Goal: Information Seeking & Learning: Learn about a topic

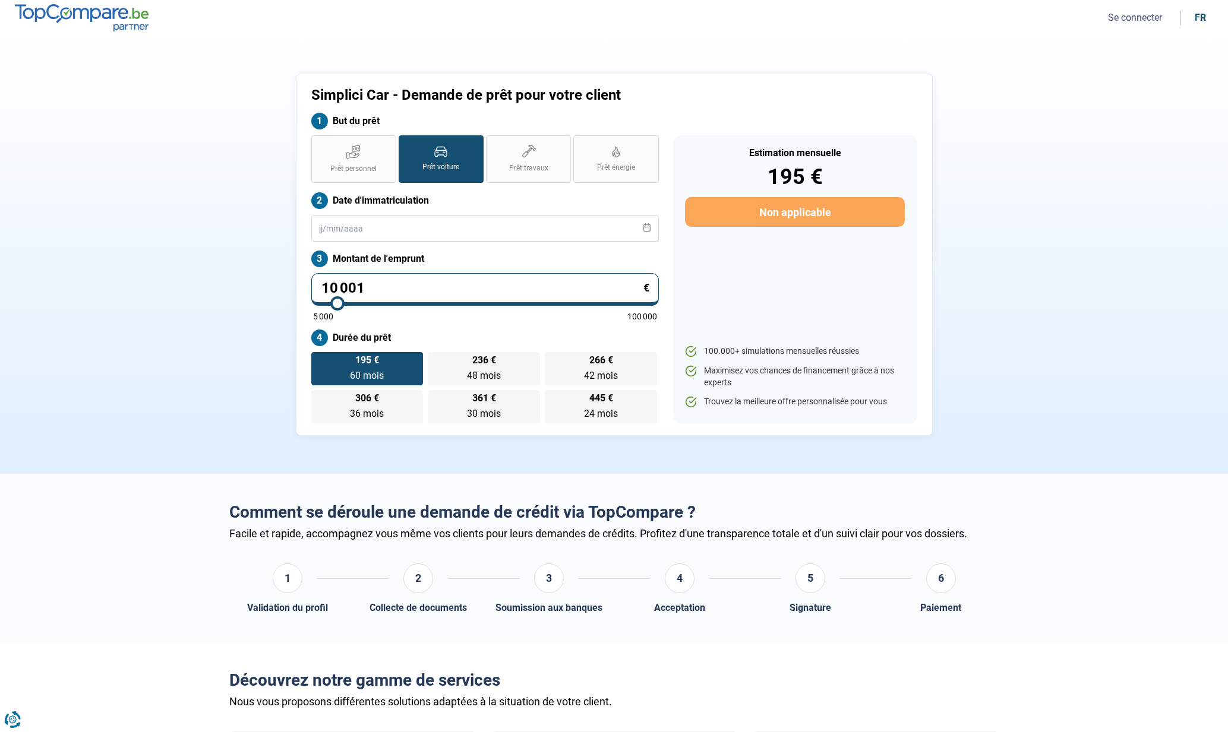
drag, startPoint x: 371, startPoint y: 286, endPoint x: 327, endPoint y: 289, distance: 43.4
click at [327, 289] on input "10 001" at bounding box center [484, 289] width 347 height 33
type input "18"
type input "5000"
type input "180"
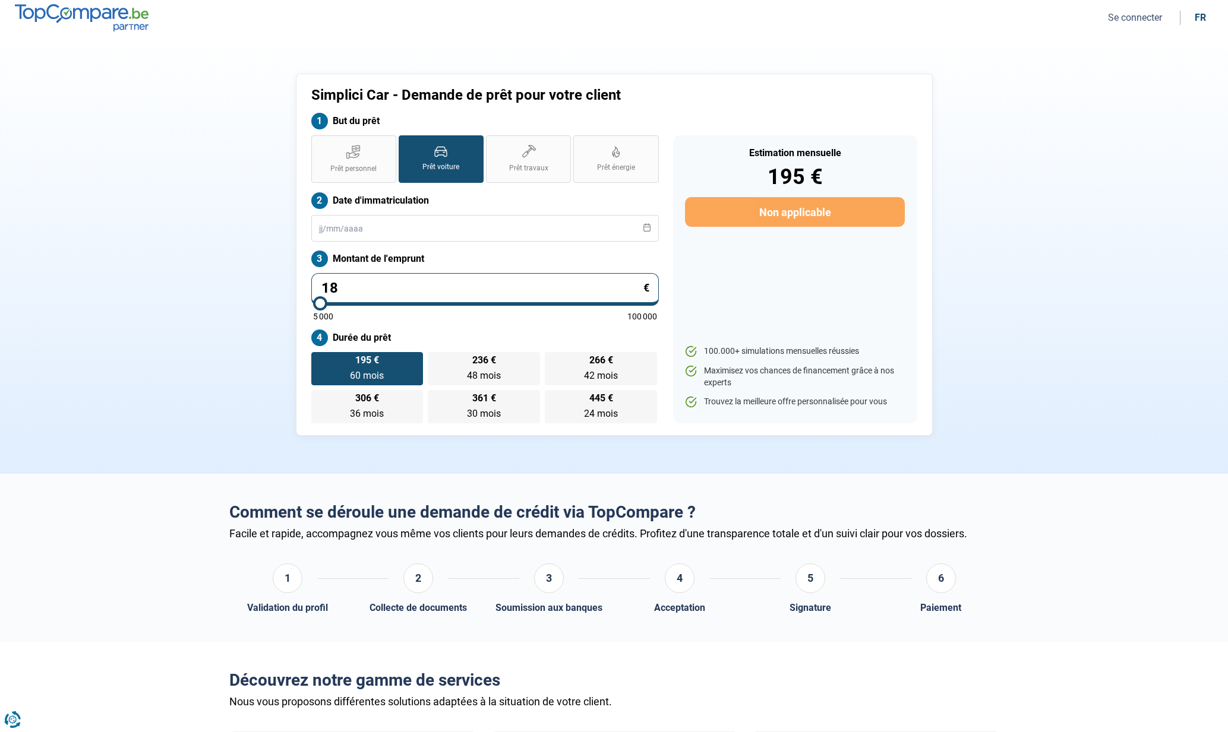
type input "5000"
type input "1 800"
type input "5000"
type input "18 000"
type input "18000"
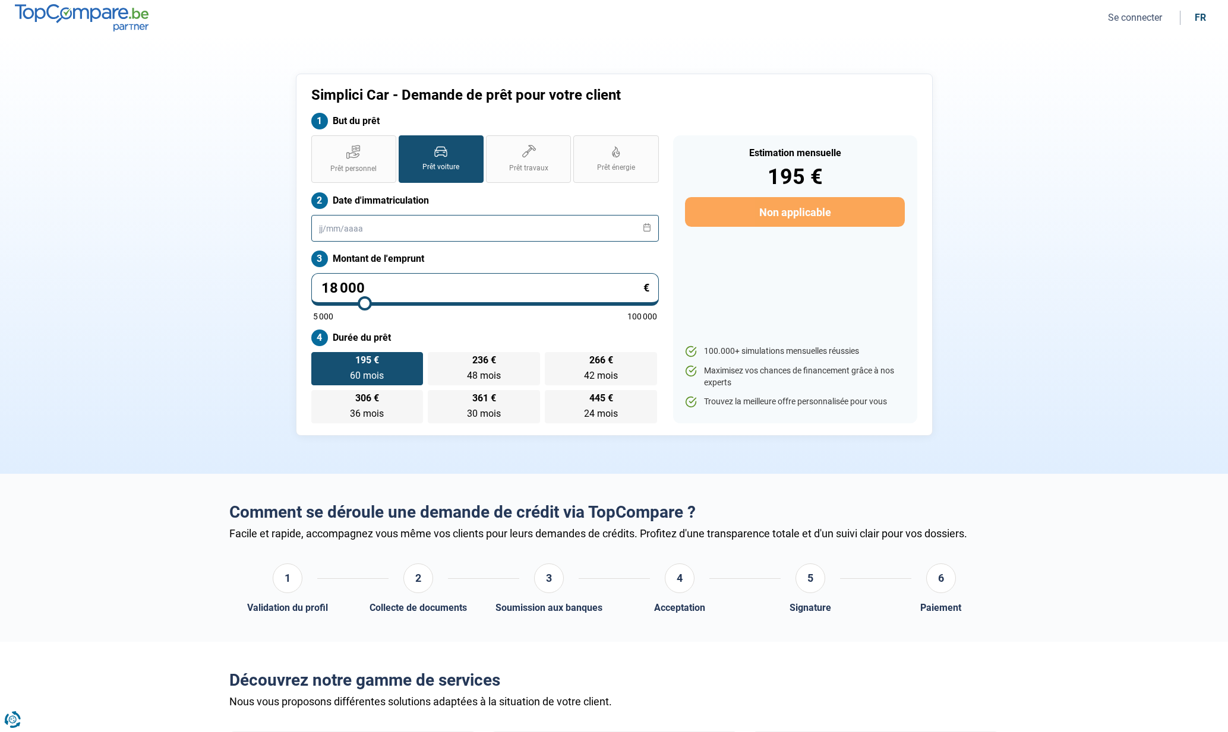
type input "18 000"
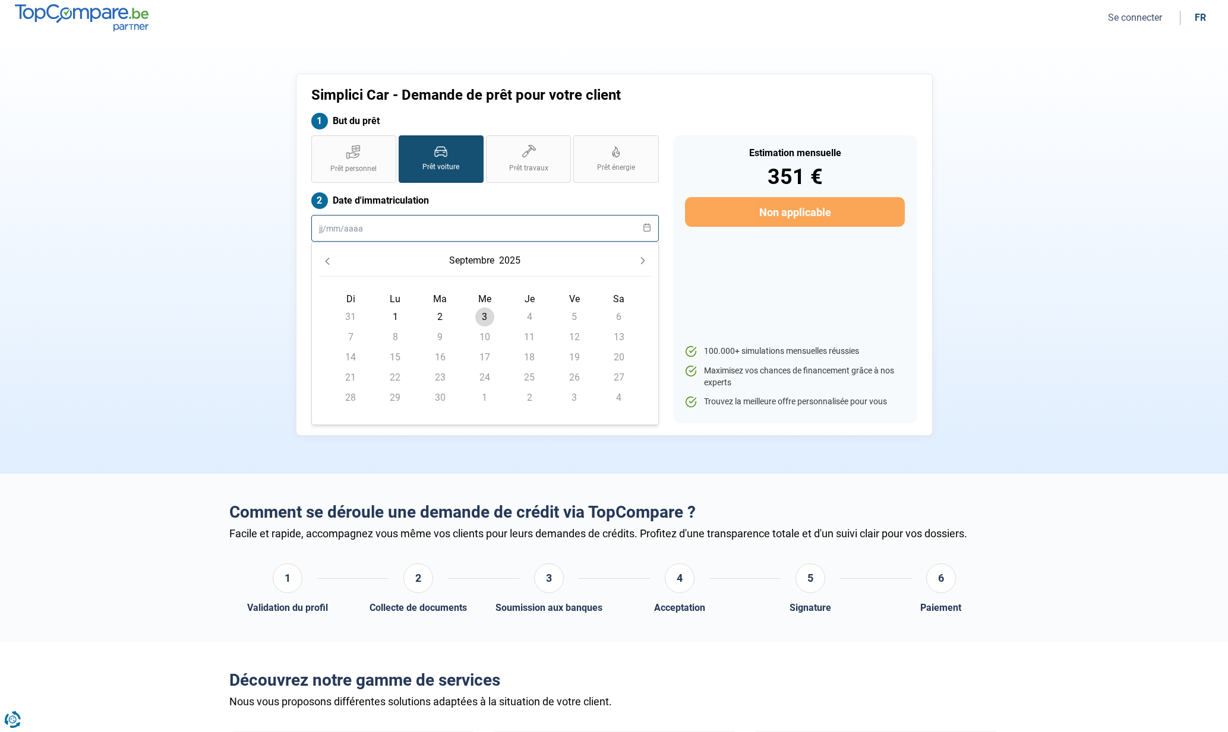
click at [350, 230] on input "text" at bounding box center [484, 228] width 347 height 27
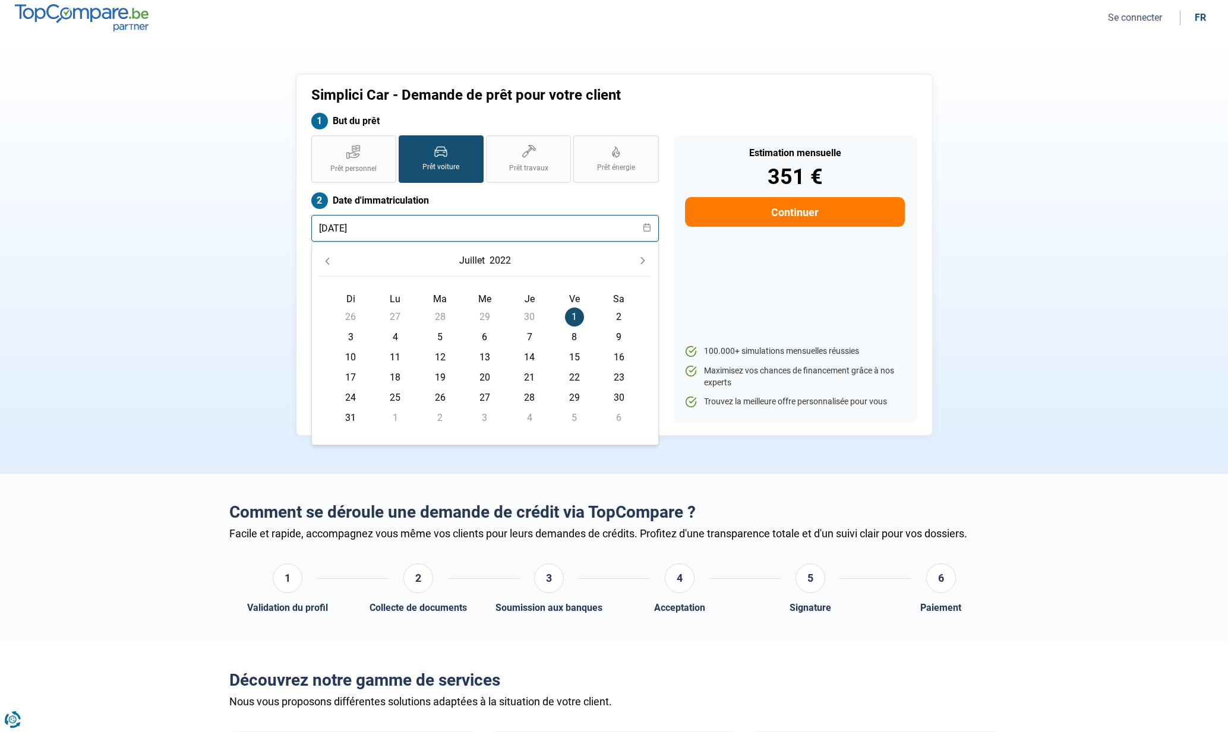
type input "[DATE]"
click at [542, 198] on label "Date d'immatriculation" at bounding box center [484, 200] width 347 height 17
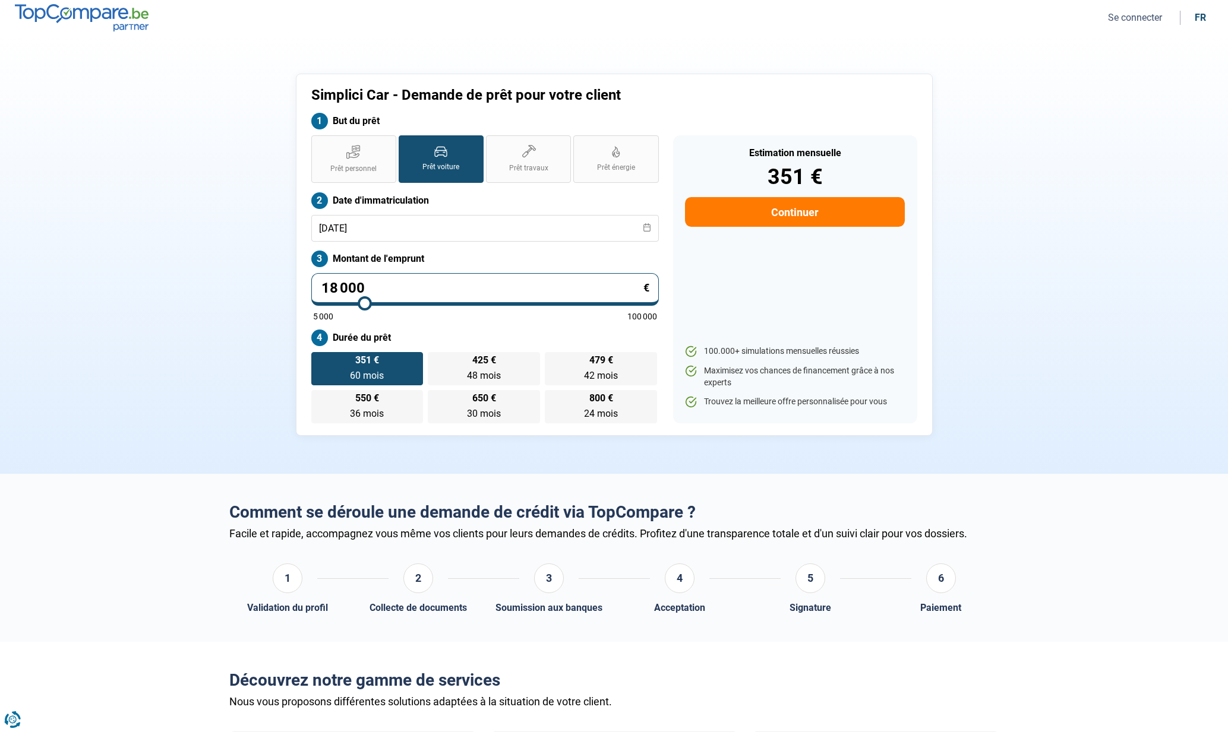
drag, startPoint x: 330, startPoint y: 286, endPoint x: 375, endPoint y: 287, distance: 45.2
click at [375, 287] on input "18 000" at bounding box center [484, 289] width 347 height 33
type input "10"
type input "5000"
type input "100"
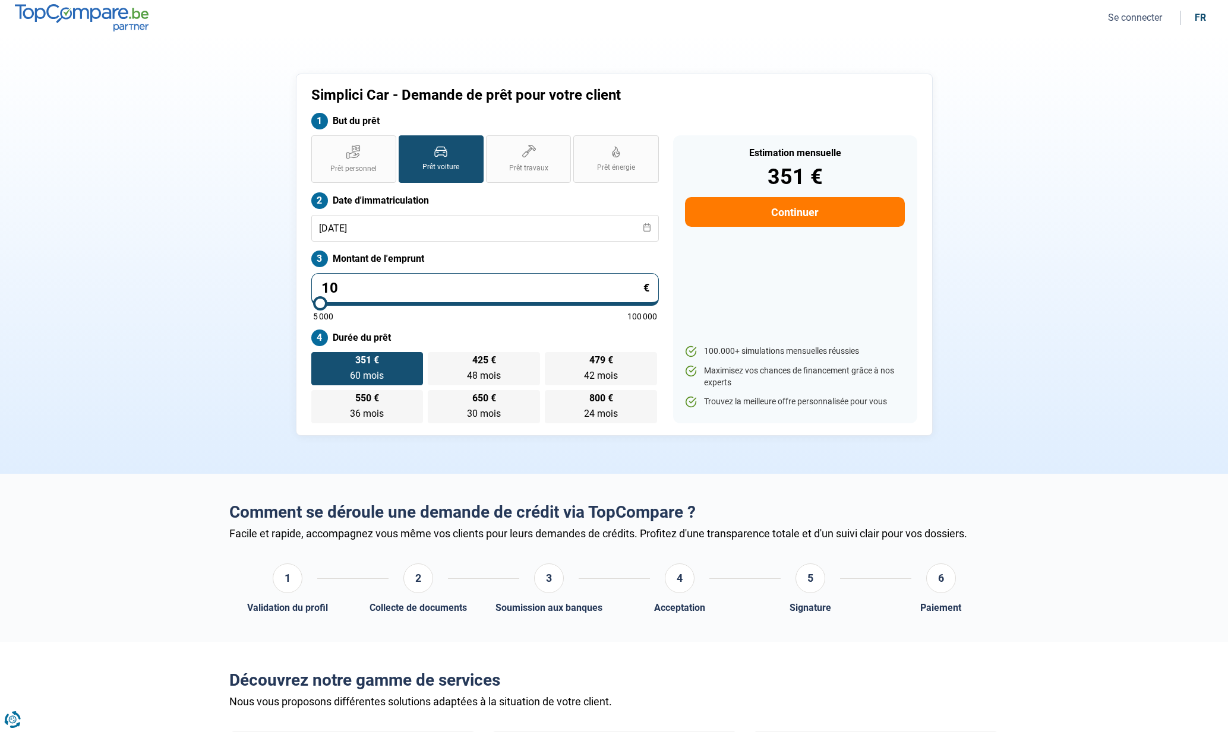
type input "5000"
type input "1 000"
type input "5000"
type input "10 000"
type input "10000"
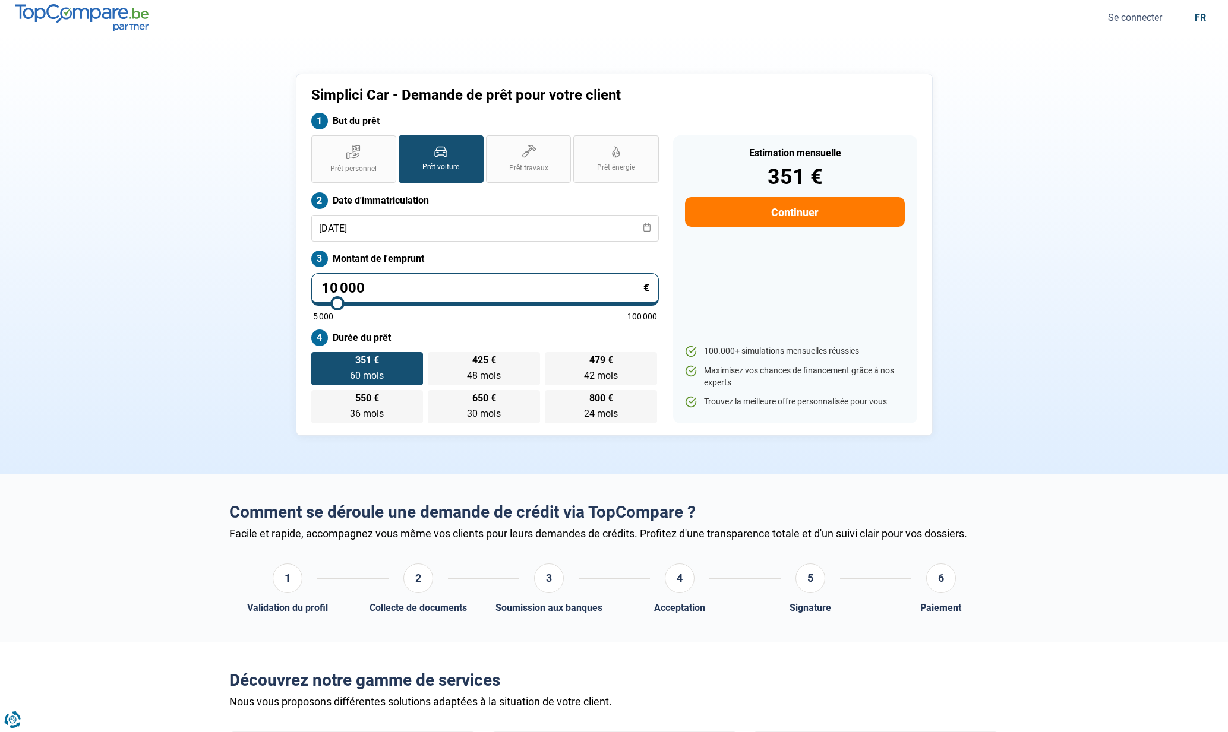
type input "10 000"
radio input "true"
click at [467, 324] on div "Prêt personnel Prêt voiture Prêt travaux Prêt énergie Prêt voiture Date d'immat…" at bounding box center [485, 279] width 362 height 288
drag, startPoint x: 366, startPoint y: 290, endPoint x: 359, endPoint y: 292, distance: 7.9
click at [359, 292] on input "10 000" at bounding box center [484, 289] width 347 height 33
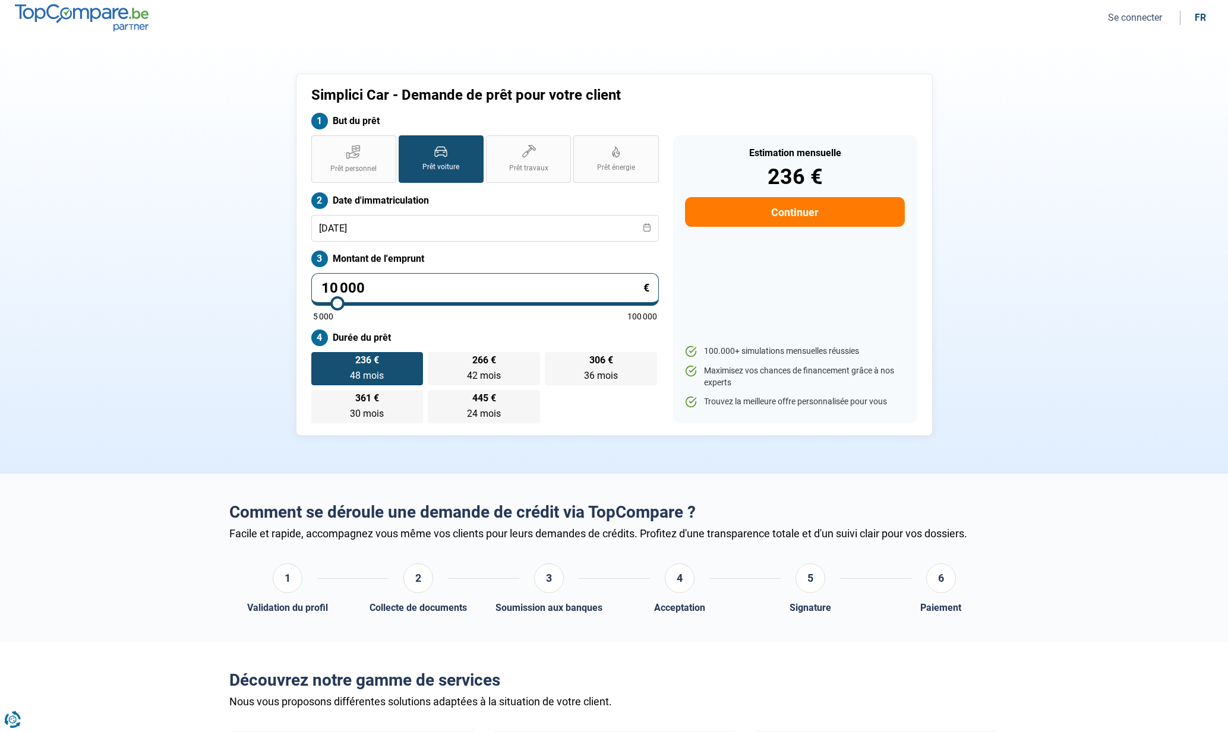
type input "10 001"
type input "10000"
type input "10 001"
type input "10000"
radio input "false"
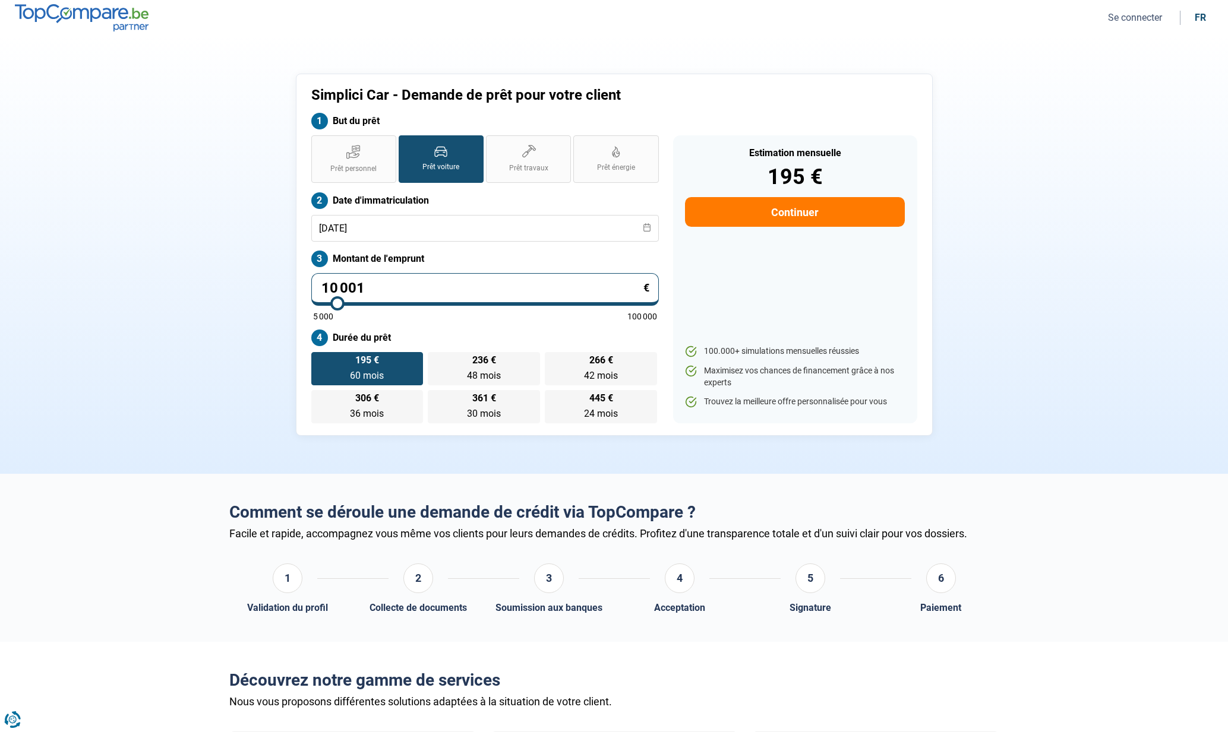
click at [498, 329] on div "Prêt personnel Prêt voiture Prêt travaux Prêt énergie Prêt voiture Date d'immat…" at bounding box center [485, 279] width 362 height 288
drag, startPoint x: 331, startPoint y: 287, endPoint x: 363, endPoint y: 287, distance: 32.1
click at [363, 287] on input "10 001" at bounding box center [484, 289] width 347 height 33
type input "18"
type input "5000"
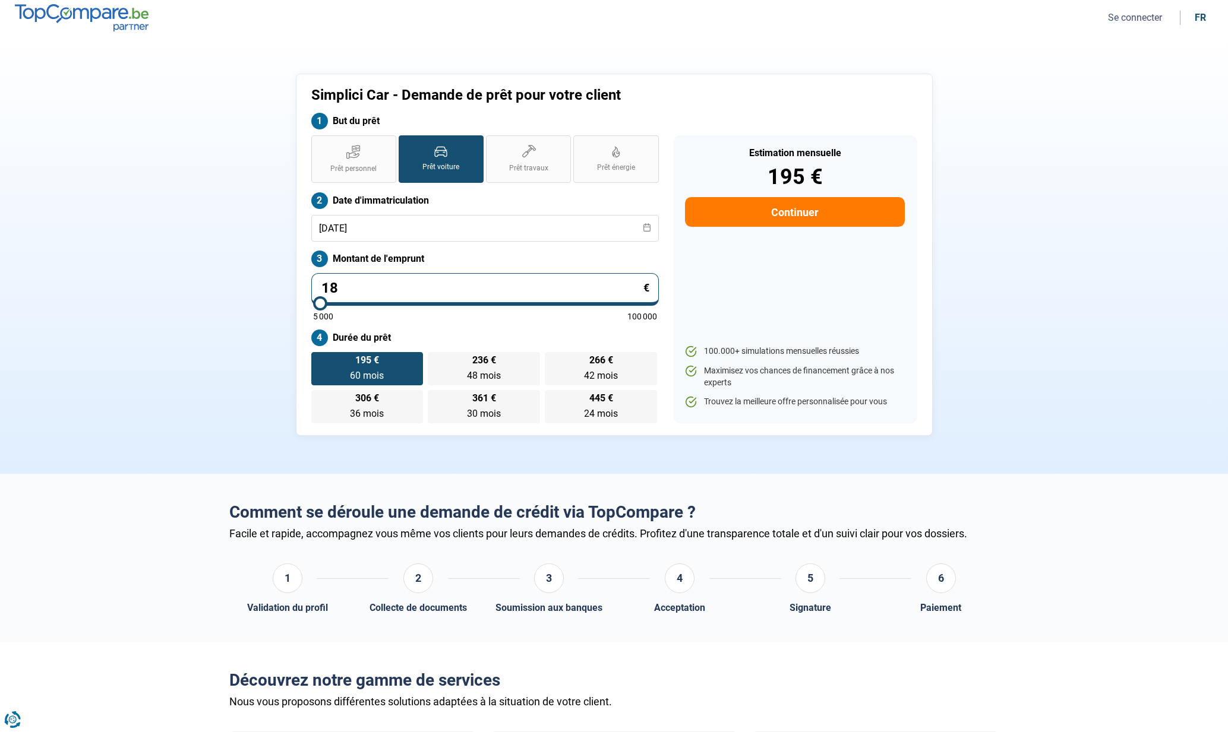
type input "180"
type input "5000"
type input "1 800"
type input "5000"
type input "18 000"
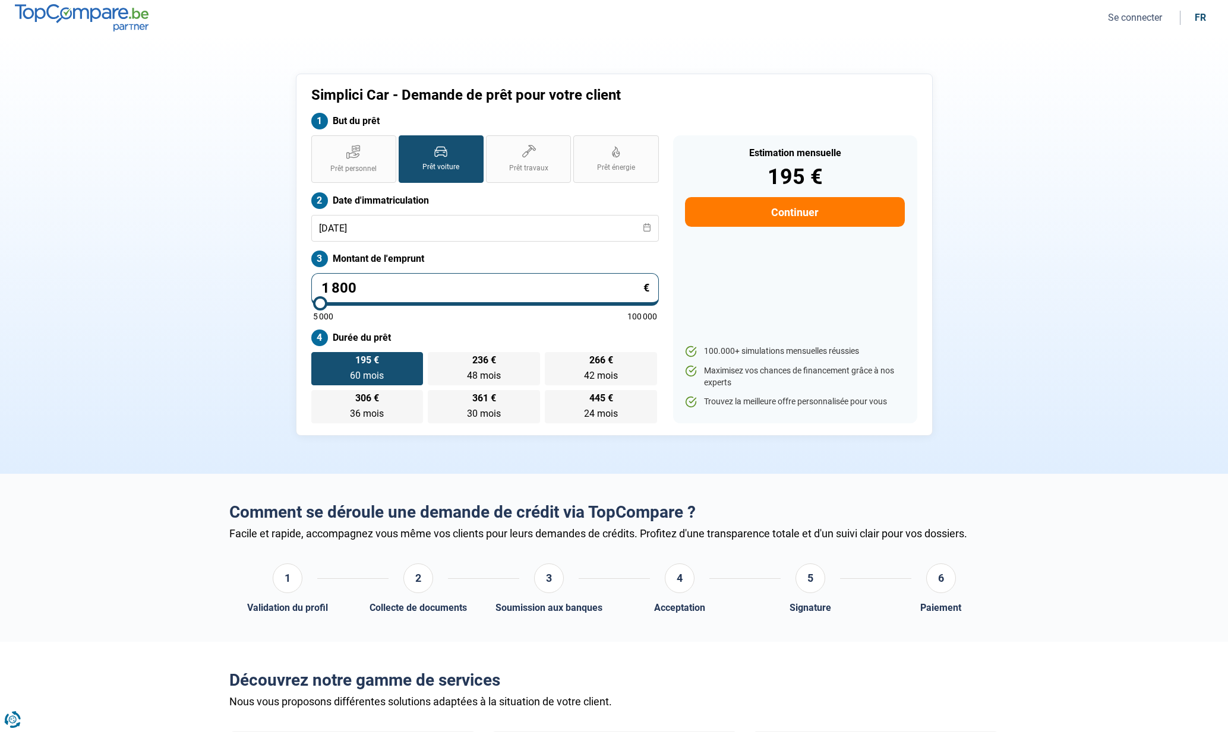
type input "18000"
type input "18 000"
click at [494, 317] on div "5 000 100 000" at bounding box center [485, 316] width 344 height 8
